Goal: Check status: Check status

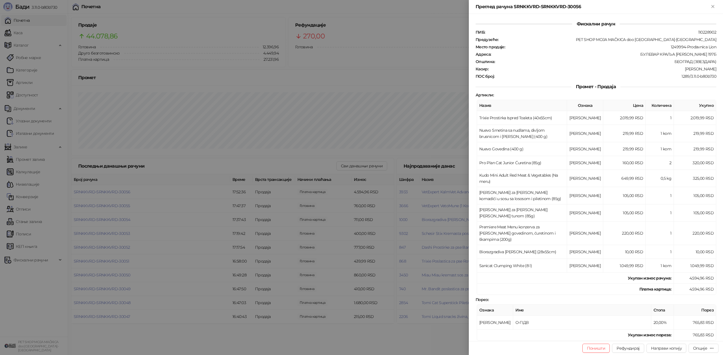
click at [25, 36] on div at bounding box center [361, 177] width 723 height 355
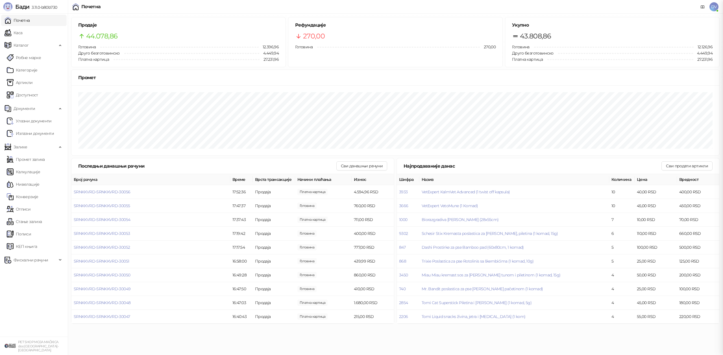
click at [25, 33] on div at bounding box center [361, 177] width 723 height 355
click at [22, 29] on link "Каса" at bounding box center [14, 32] width 18 height 11
click at [30, 22] on link "Почетна" at bounding box center [17, 20] width 25 height 11
click at [125, 232] on span "SRNKKVRD-SRNKKVRD-30057" at bounding box center [102, 233] width 56 height 5
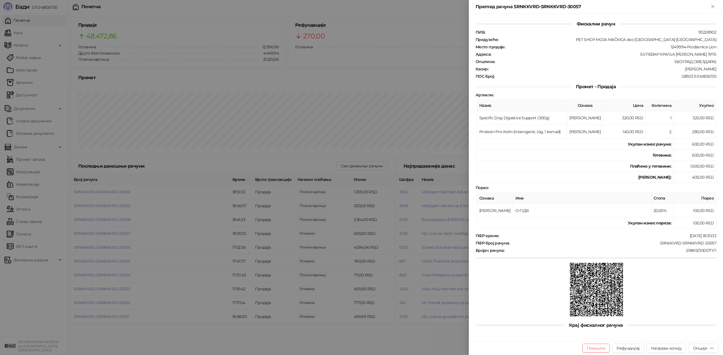
click at [125, 232] on div at bounding box center [361, 177] width 723 height 355
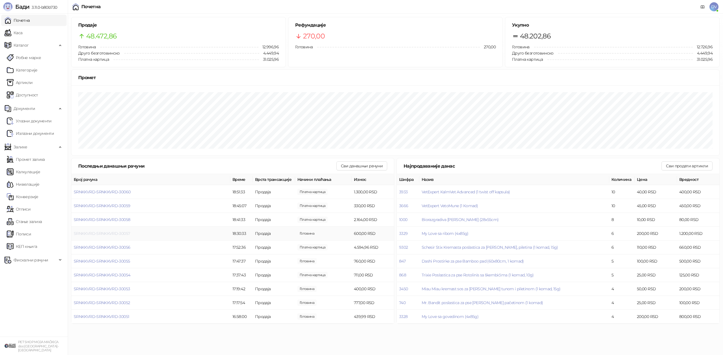
click at [114, 231] on span "SRNKKVRD-SRNKKVRD-30057" at bounding box center [102, 233] width 56 height 5
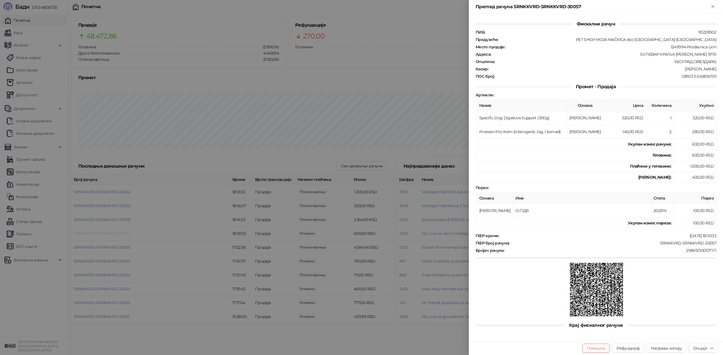
click at [114, 231] on div at bounding box center [361, 177] width 723 height 355
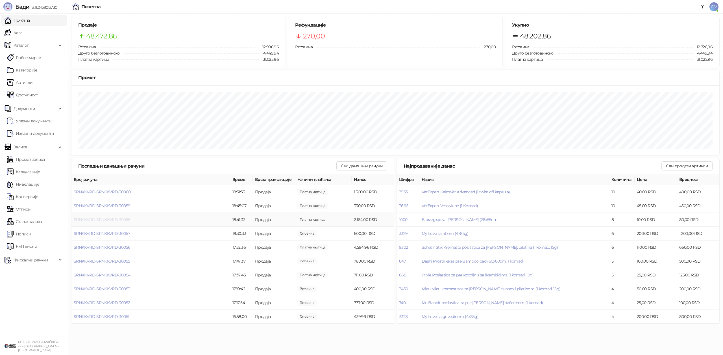
click at [118, 217] on span "SRNKKVRD-SRNKKVRD-30058" at bounding box center [102, 219] width 56 height 5
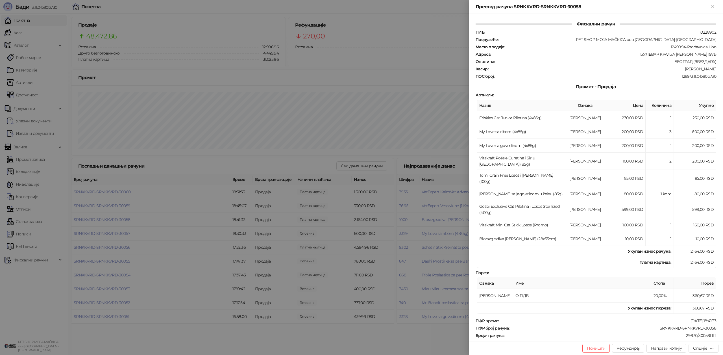
click at [118, 217] on div at bounding box center [361, 177] width 723 height 355
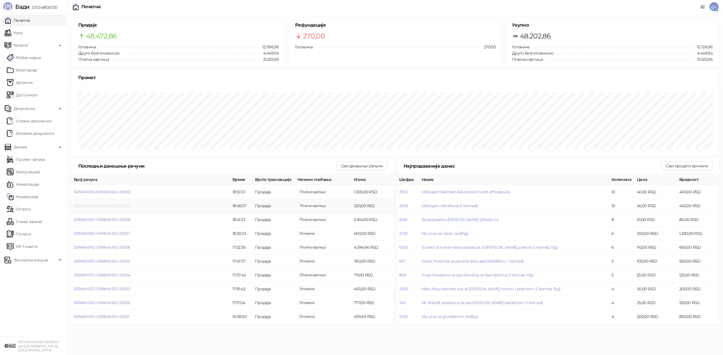
click at [123, 203] on span "SRNKKVRD-SRNKKVRD-30059" at bounding box center [102, 205] width 56 height 5
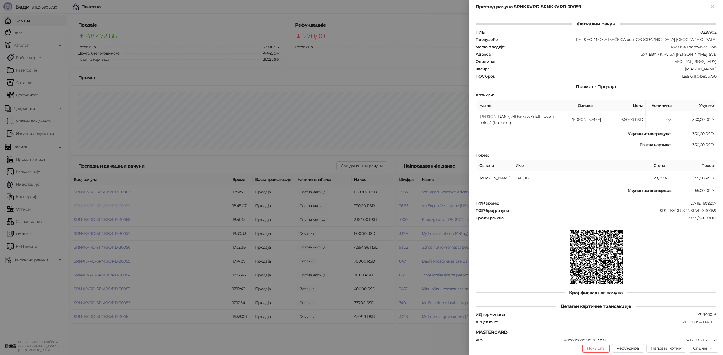
click at [123, 203] on div at bounding box center [361, 177] width 723 height 355
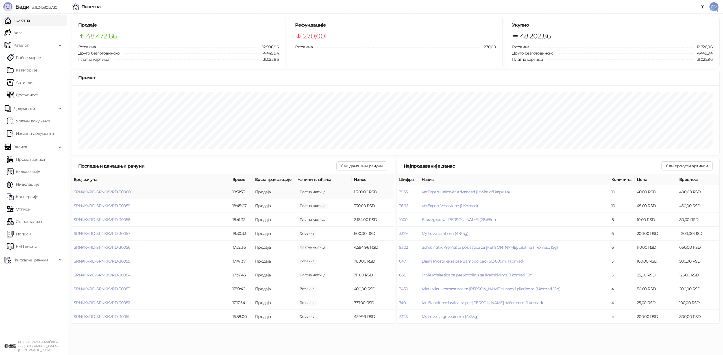
click at [122, 193] on span "SRNKKVRD-SRNKKVRD-30060" at bounding box center [102, 191] width 57 height 5
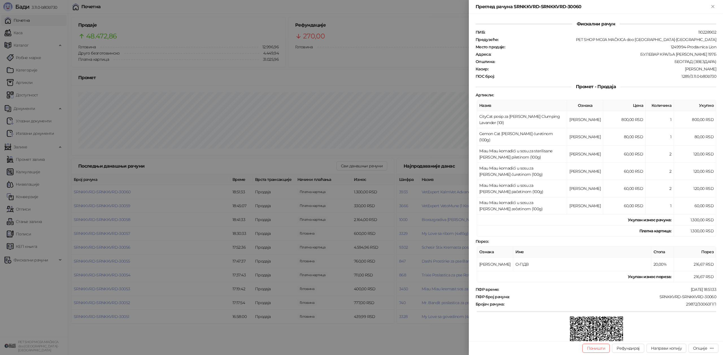
click at [122, 193] on div at bounding box center [361, 177] width 723 height 355
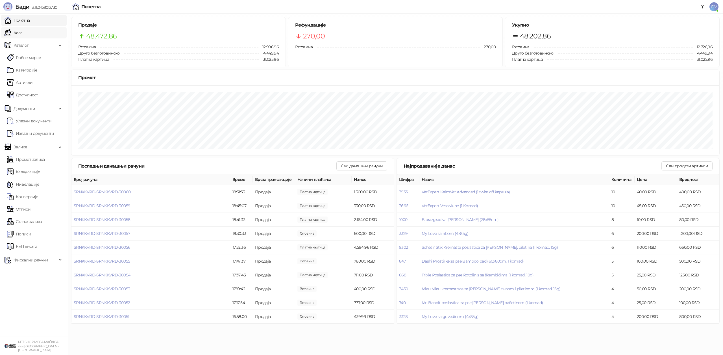
click at [22, 32] on link "Каса" at bounding box center [14, 32] width 18 height 11
click at [30, 17] on link "Почетна" at bounding box center [17, 20] width 25 height 11
click at [124, 188] on td "SRNKKVRD-SRNKKVRD-30060" at bounding box center [150, 192] width 159 height 14
click at [126, 190] on span "SRNKKVRD-SRNKKVRD-30060" at bounding box center [102, 191] width 57 height 5
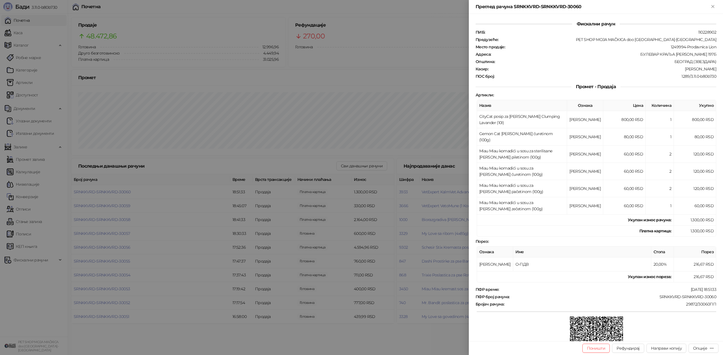
click at [143, 198] on div at bounding box center [361, 177] width 723 height 355
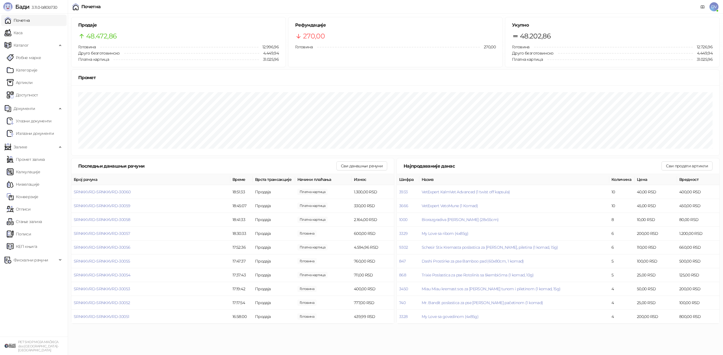
click at [30, 23] on link "Почетна" at bounding box center [17, 20] width 25 height 11
click at [22, 32] on link "Каса" at bounding box center [14, 32] width 18 height 11
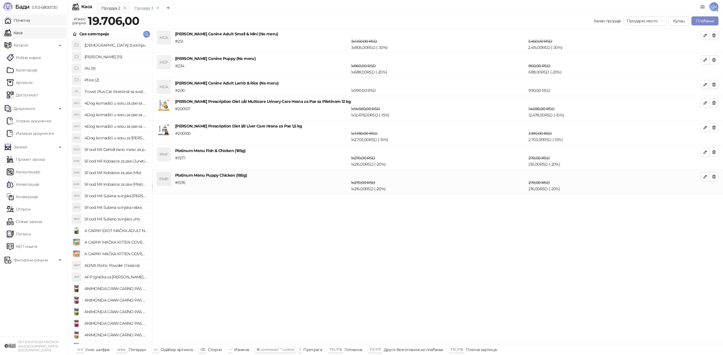
click at [30, 22] on link "Почетна" at bounding box center [17, 20] width 25 height 11
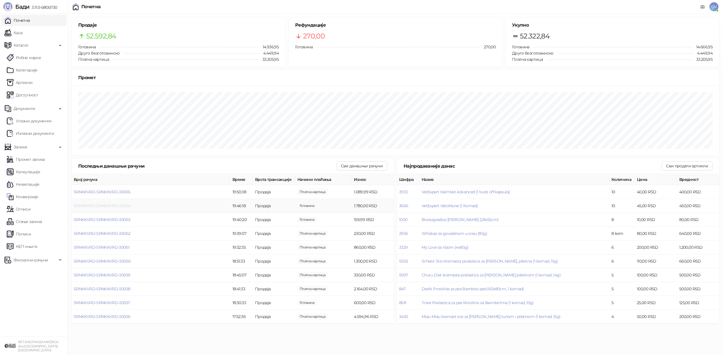
click at [122, 204] on span "SRNKKVRD-SRNKKVRD-30064" at bounding box center [102, 205] width 57 height 5
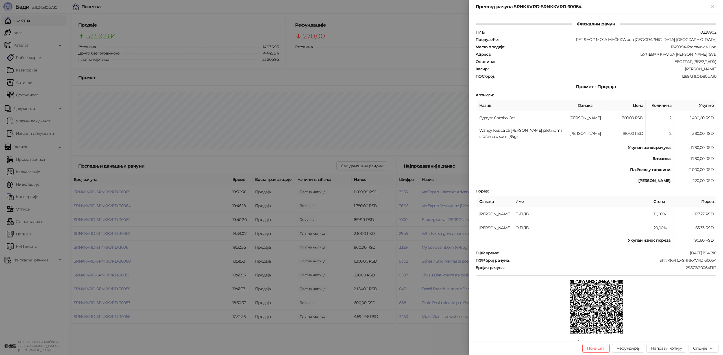
click at [122, 204] on div at bounding box center [361, 177] width 723 height 355
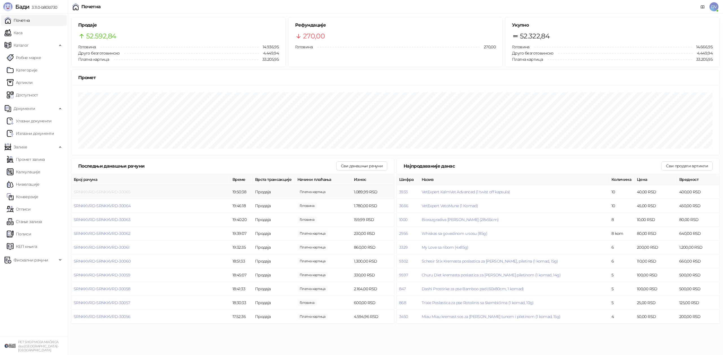
click at [125, 192] on span "SRNKKVRD-SRNKKVRD-30065" at bounding box center [102, 191] width 56 height 5
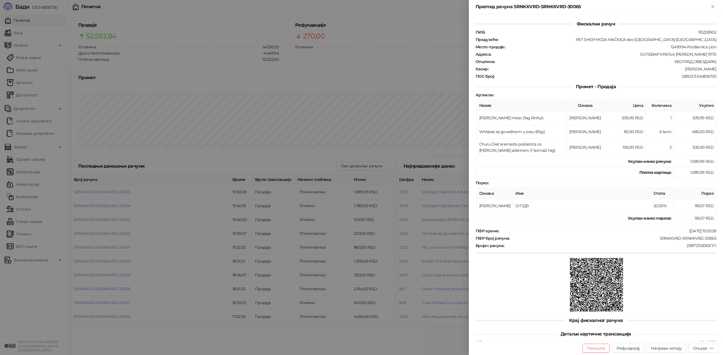
click at [126, 195] on div at bounding box center [361, 177] width 723 height 355
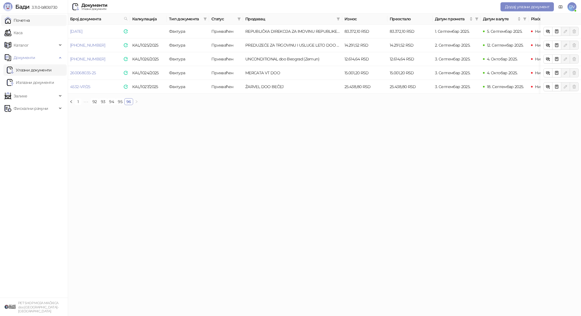
click at [30, 21] on link "Почетна" at bounding box center [17, 20] width 25 height 11
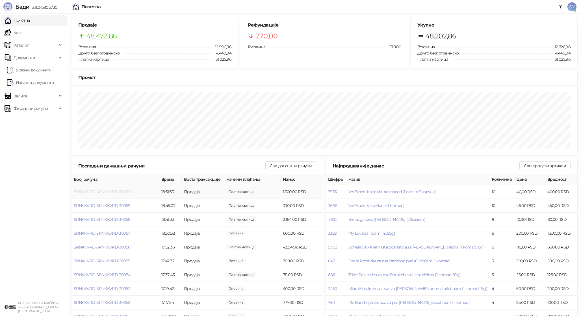
click at [122, 190] on span "SRNKKVRD-SRNKKVRD-30060" at bounding box center [102, 191] width 57 height 5
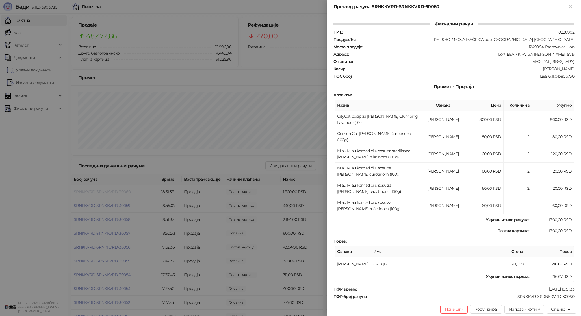
click at [122, 190] on div at bounding box center [290, 158] width 581 height 316
